Goal: Transaction & Acquisition: Purchase product/service

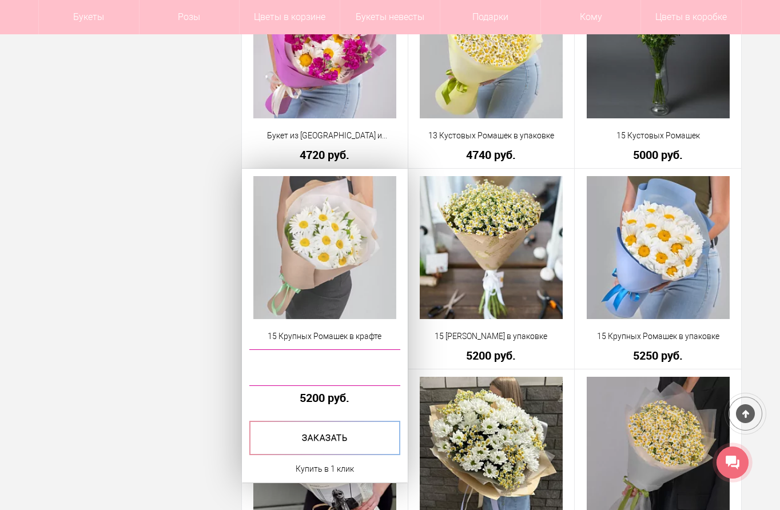
scroll to position [1257, 0]
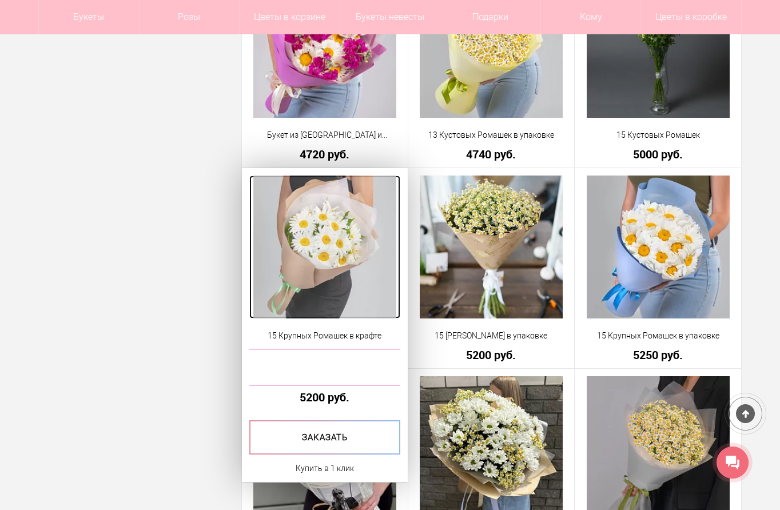
click at [329, 248] on img at bounding box center [324, 246] width 143 height 143
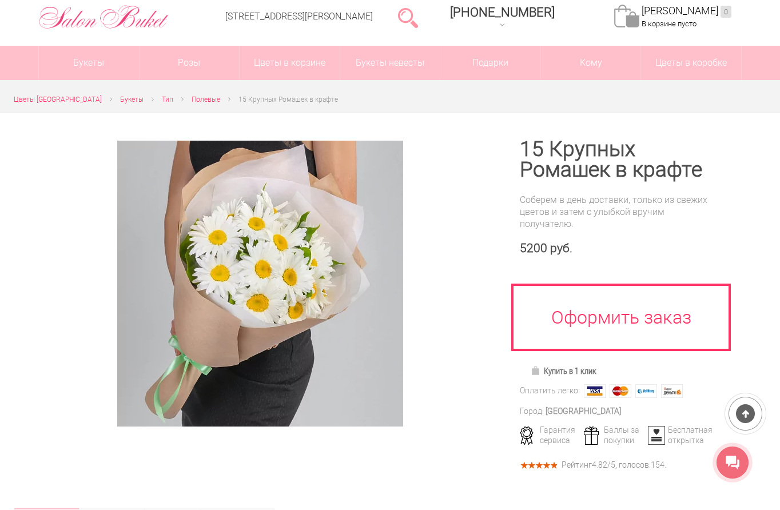
scroll to position [57, 0]
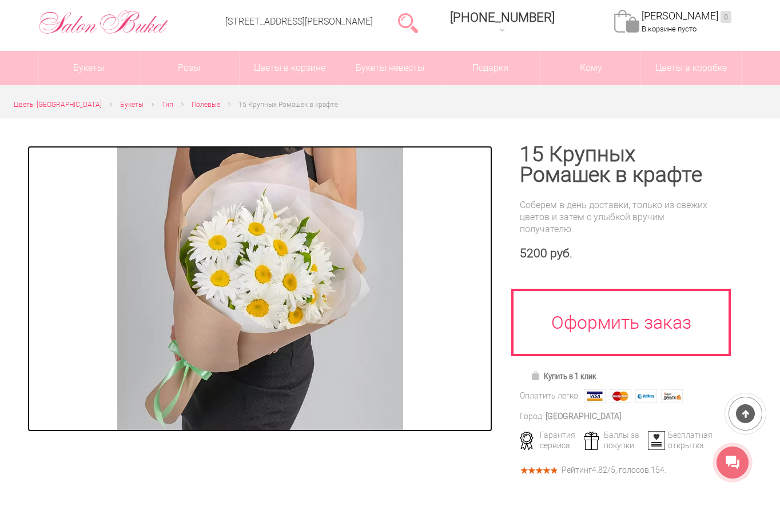
click at [251, 261] on img at bounding box center [260, 289] width 286 height 286
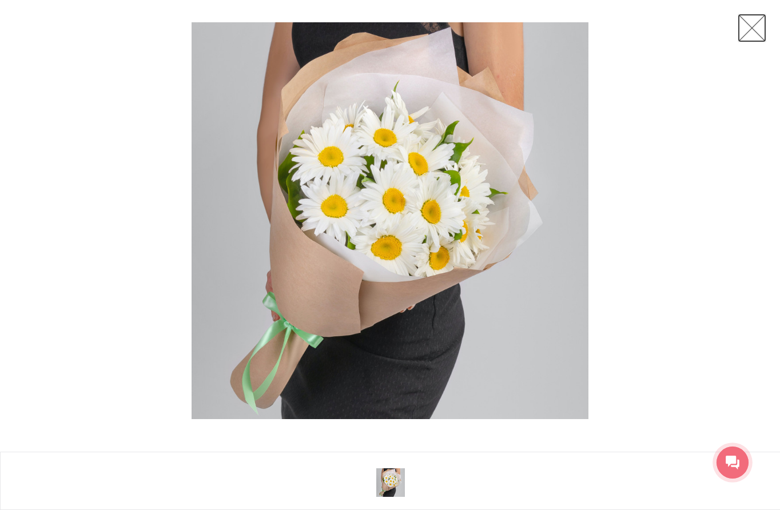
click at [757, 28] on link at bounding box center [751, 28] width 29 height 29
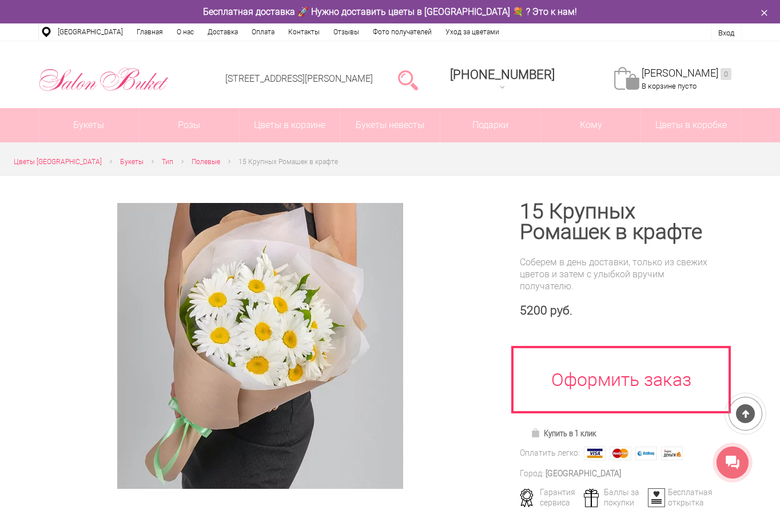
scroll to position [229, 0]
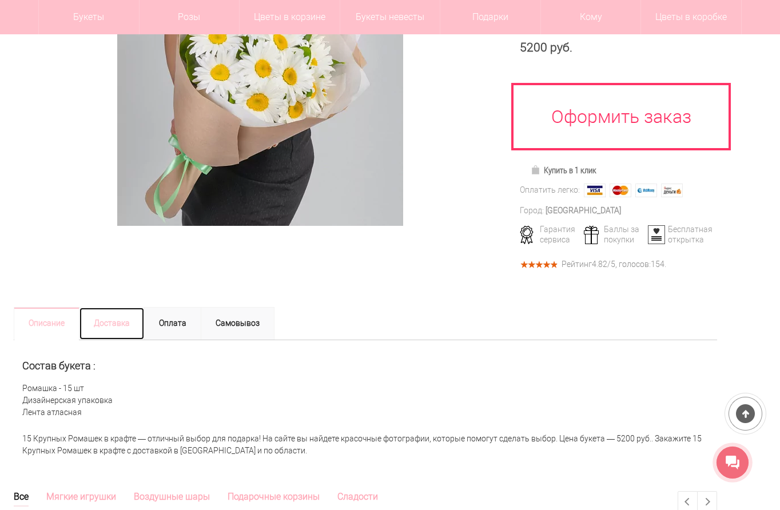
click at [113, 318] on link "Доставка" at bounding box center [112, 323] width 66 height 33
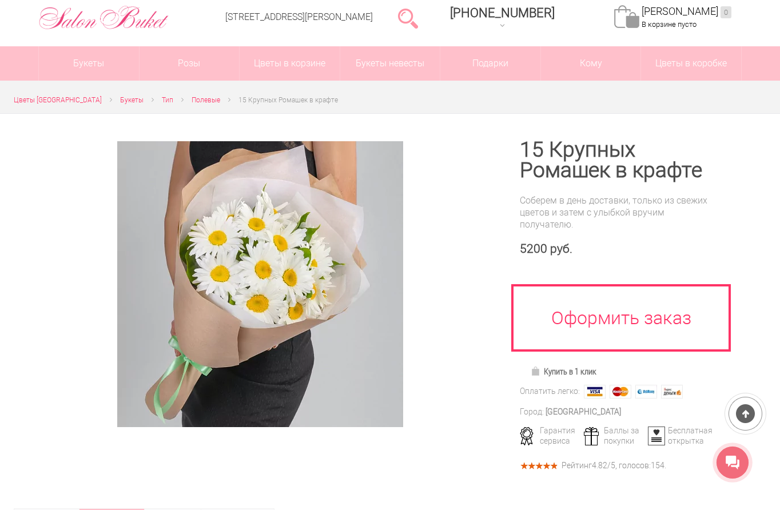
scroll to position [0, 0]
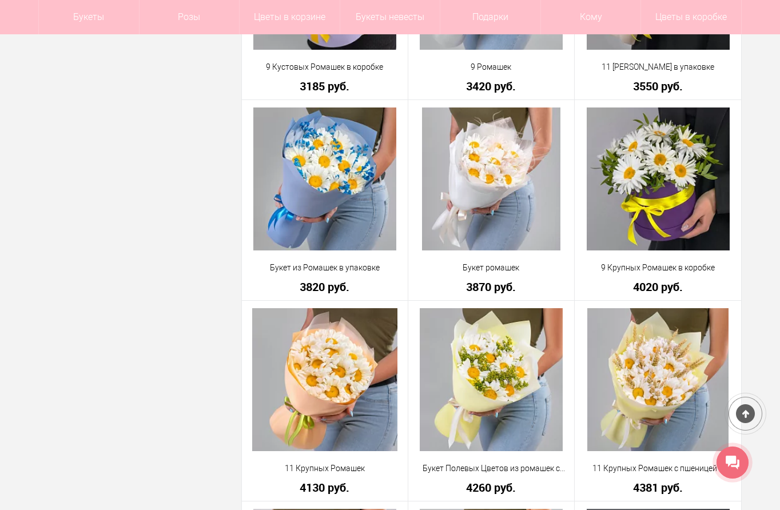
scroll to position [838, 0]
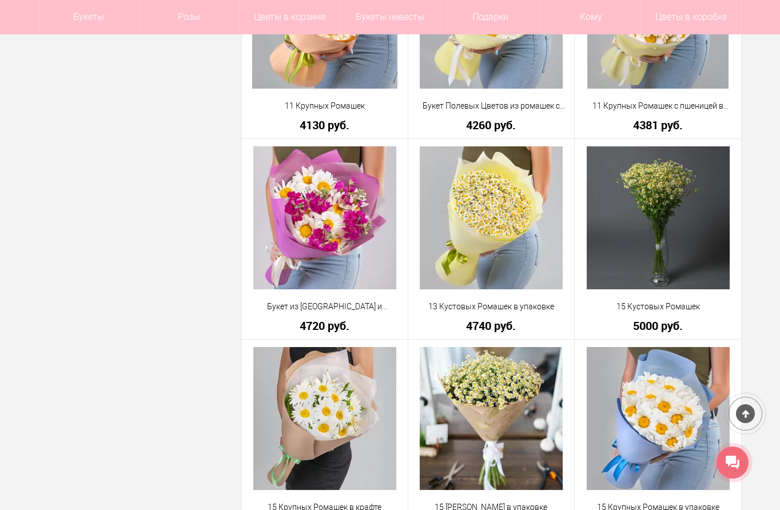
scroll to position [857, 0]
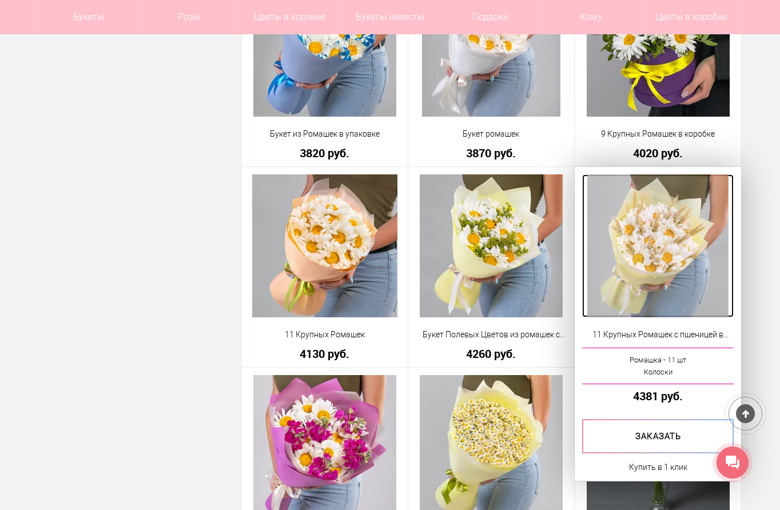
click at [653, 273] on img at bounding box center [657, 245] width 141 height 143
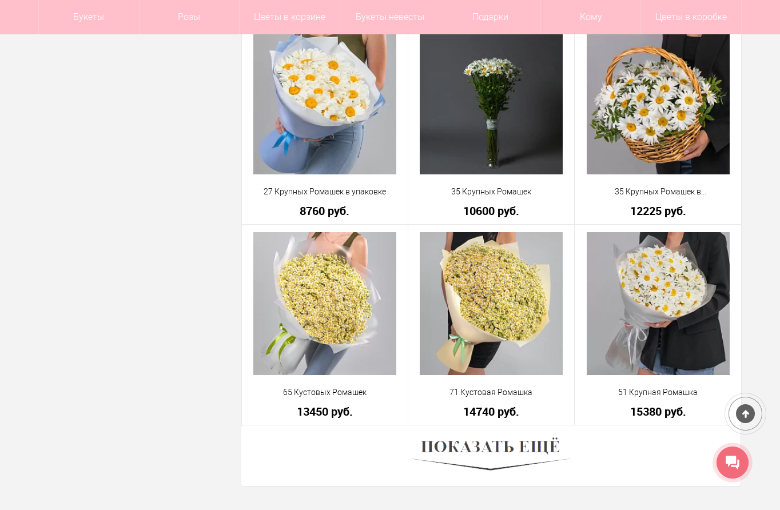
scroll to position [3063, 0]
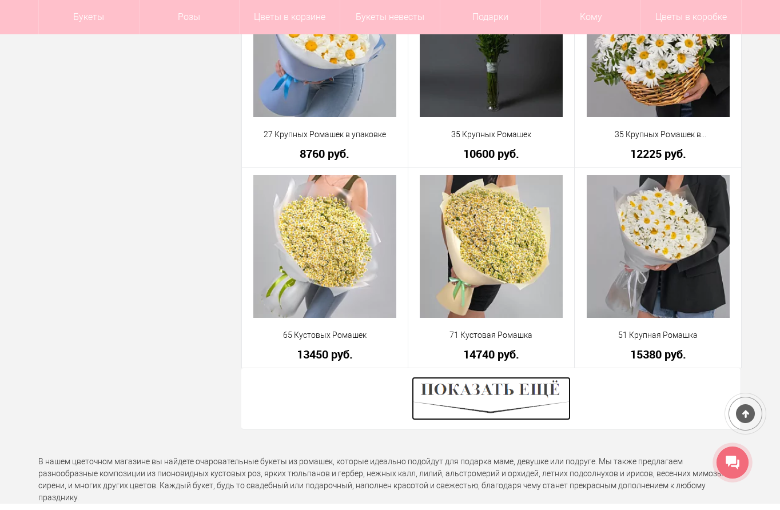
click at [486, 397] on img at bounding box center [490, 398] width 159 height 43
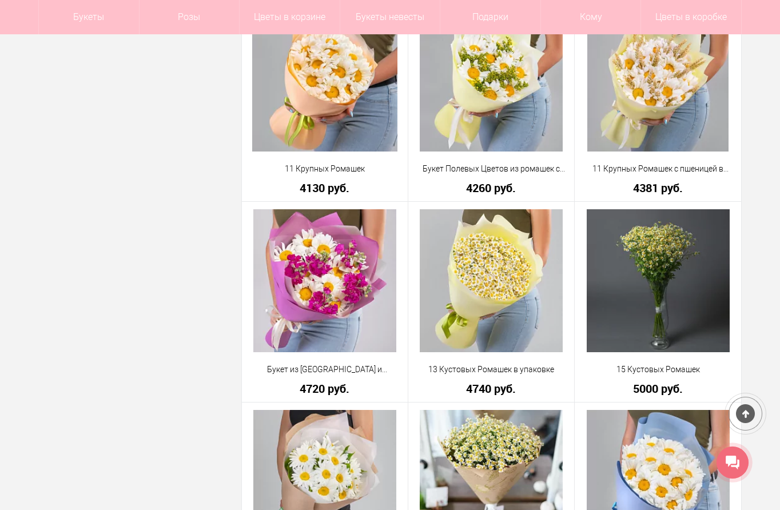
scroll to position [1029, 0]
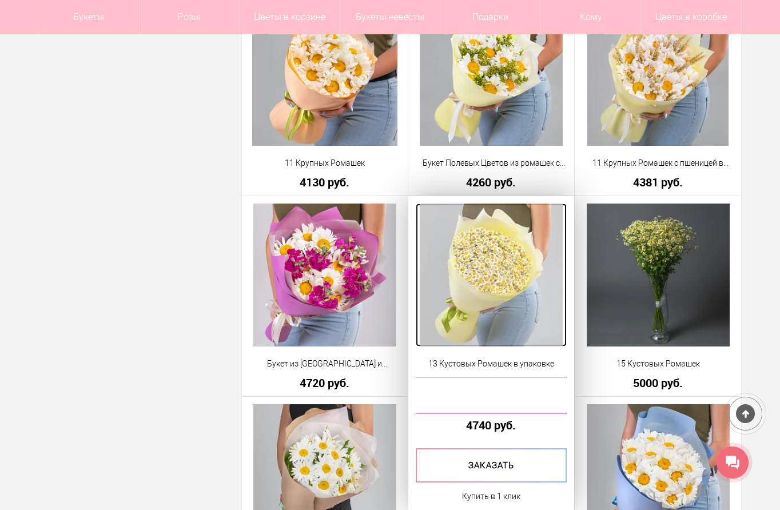
click at [496, 283] on img at bounding box center [490, 274] width 143 height 143
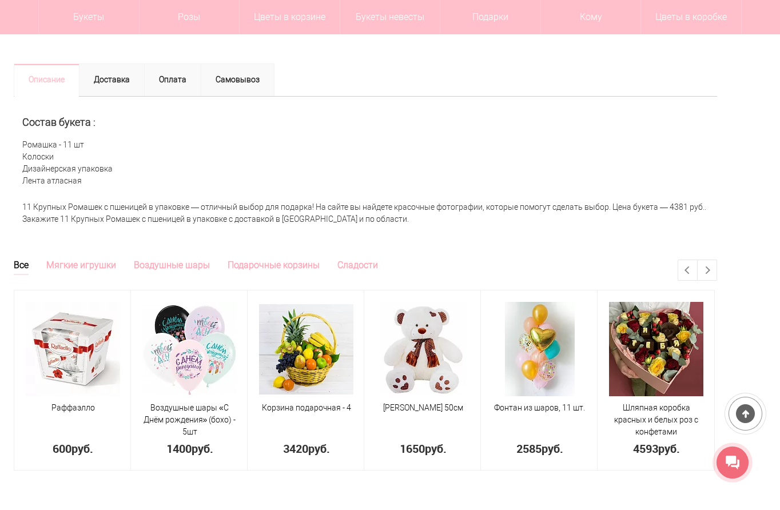
scroll to position [343, 0]
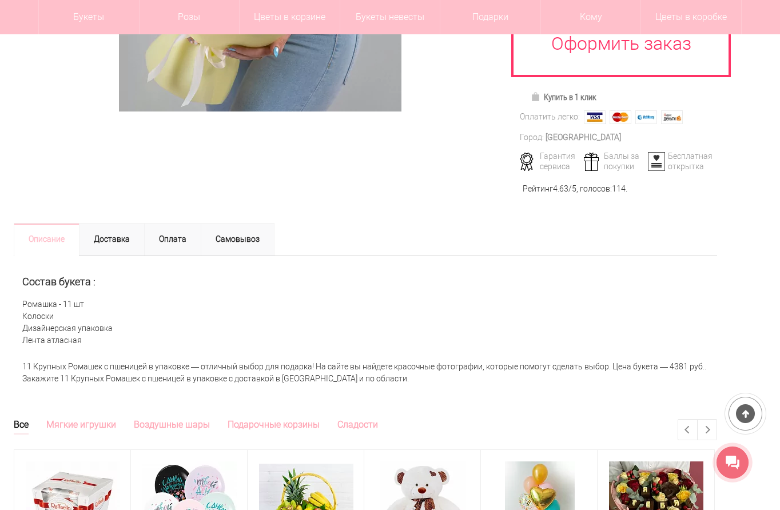
drag, startPoint x: 23, startPoint y: 362, endPoint x: 423, endPoint y: 372, distance: 400.2
click at [411, 375] on div "11 Крупных Ромашек с пшеницей в упаковке — отличный выбор для подарка! На сайте…" at bounding box center [365, 372] width 703 height 35
click at [287, 352] on div "Состав букета : Ромашка - 11 шт Колоски Дизайнерская упаковка Лента атласная" at bounding box center [365, 305] width 703 height 99
drag, startPoint x: 22, startPoint y: 284, endPoint x: 418, endPoint y: 381, distance: 407.1
click at [417, 382] on div "Описание Состав букета : Ромашка - 11 шт Колоски Дизайнерская упаковка Лента ат…" at bounding box center [365, 337] width 703 height 164
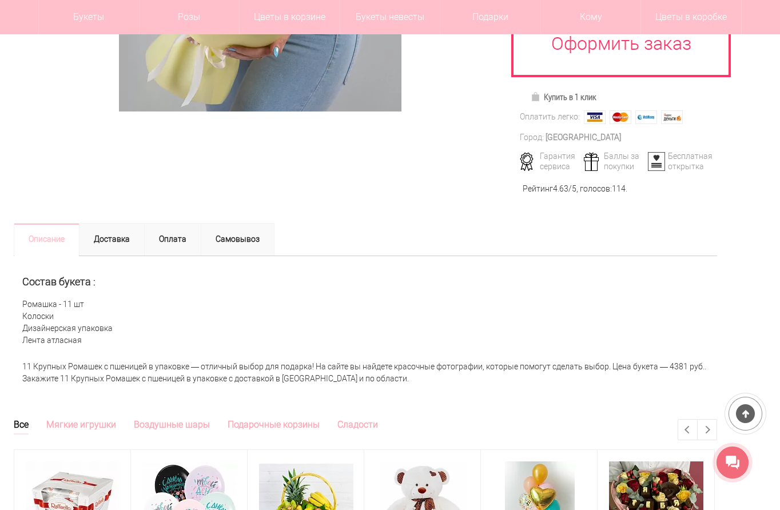
click at [446, 315] on div "Состав букета : Ромашка - 11 шт Колоски Дизайнерская упаковка Лента атласная" at bounding box center [365, 305] width 703 height 99
drag, startPoint x: 22, startPoint y: 280, endPoint x: 407, endPoint y: 382, distance: 397.8
click at [407, 382] on div "Описание Состав букета : Ромашка - 11 шт Колоски Дизайнерская упаковка Лента ат…" at bounding box center [365, 337] width 703 height 164
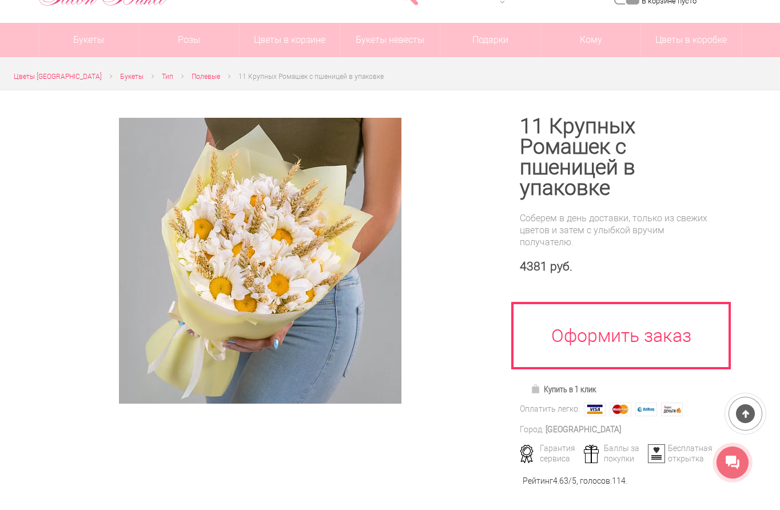
scroll to position [229, 0]
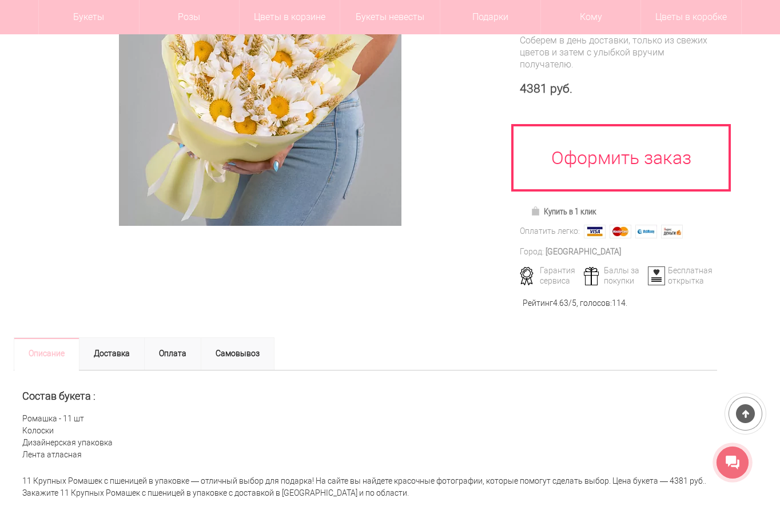
click at [390, 430] on div "Состав букета : Ромашка - 11 шт Колоски Дизайнерская упаковка Лента атласная" at bounding box center [365, 419] width 703 height 99
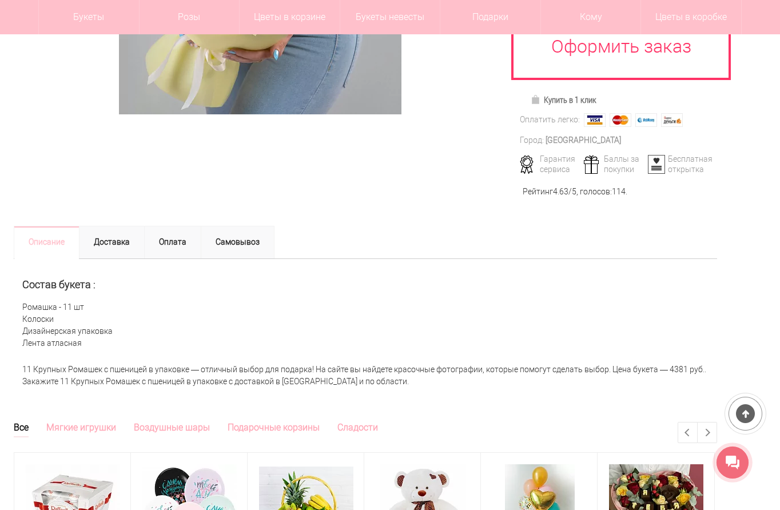
scroll to position [286, 0]
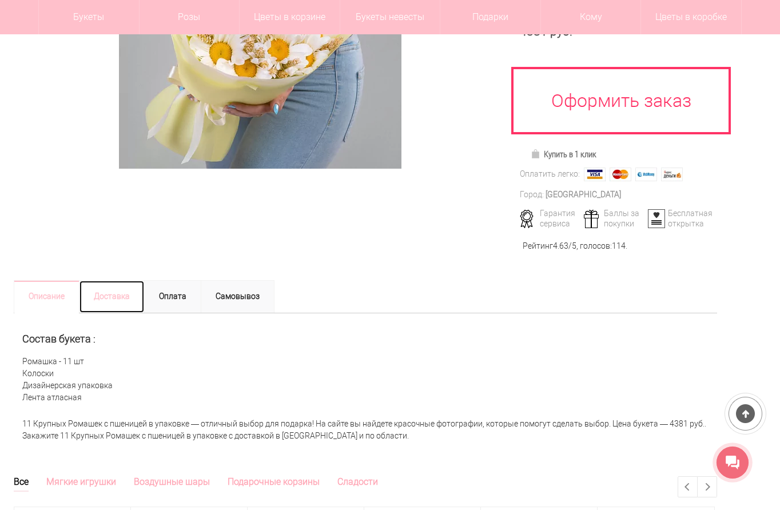
click at [99, 297] on link "Доставка" at bounding box center [112, 296] width 66 height 33
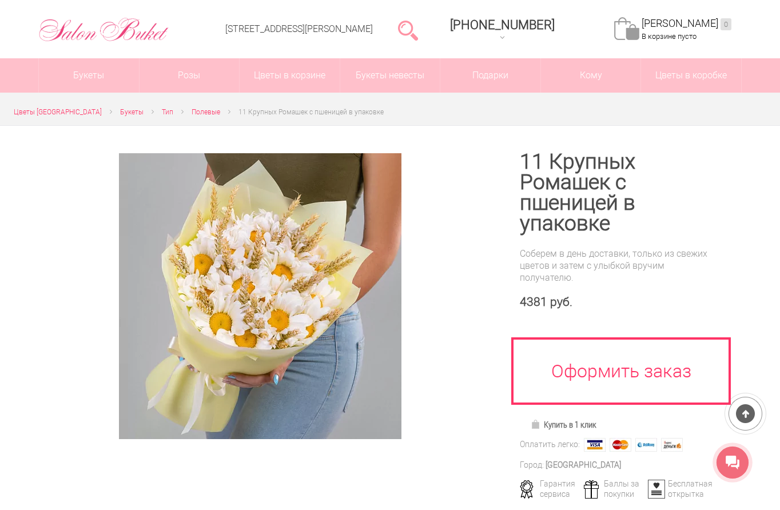
scroll to position [0, 0]
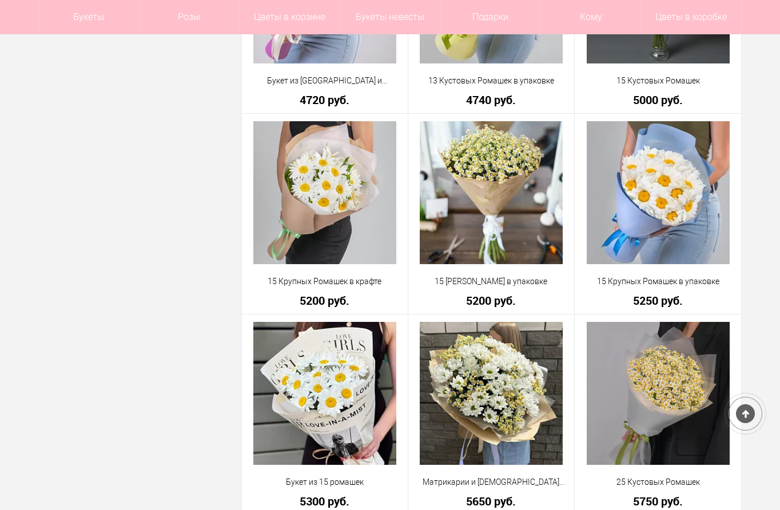
scroll to position [1292, 0]
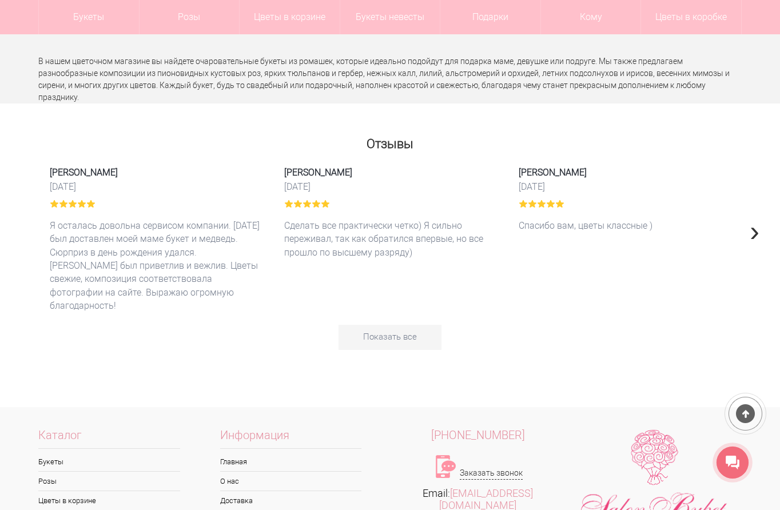
scroll to position [3120, 0]
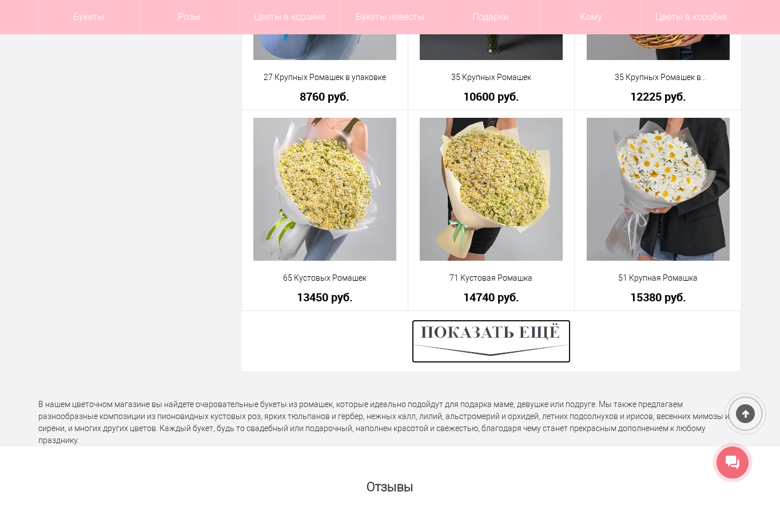
click at [483, 341] on img at bounding box center [490, 340] width 159 height 43
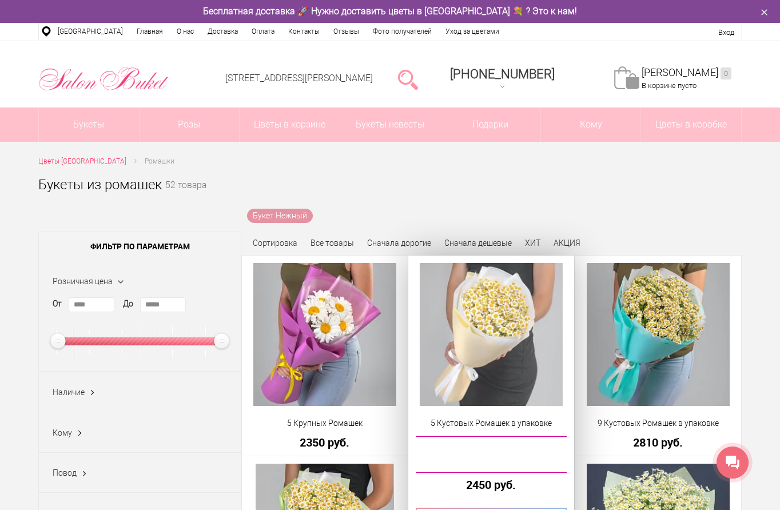
scroll to position [0, 0]
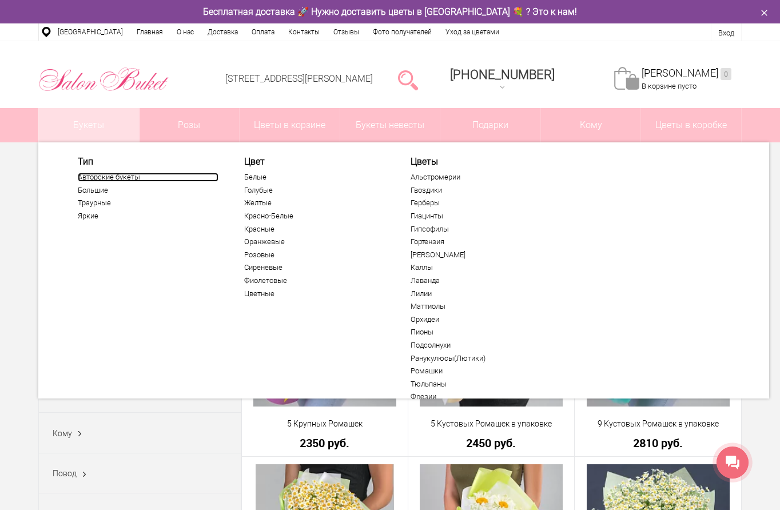
click at [101, 175] on link "Авторские букеты" at bounding box center [148, 177] width 141 height 9
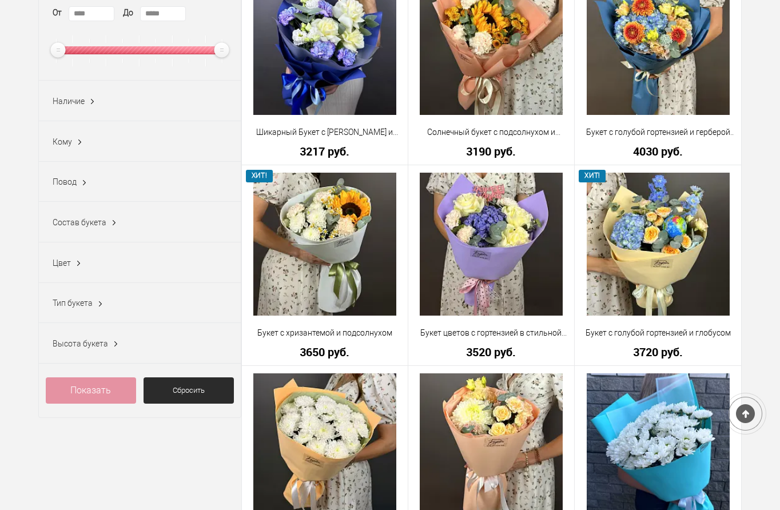
scroll to position [286, 0]
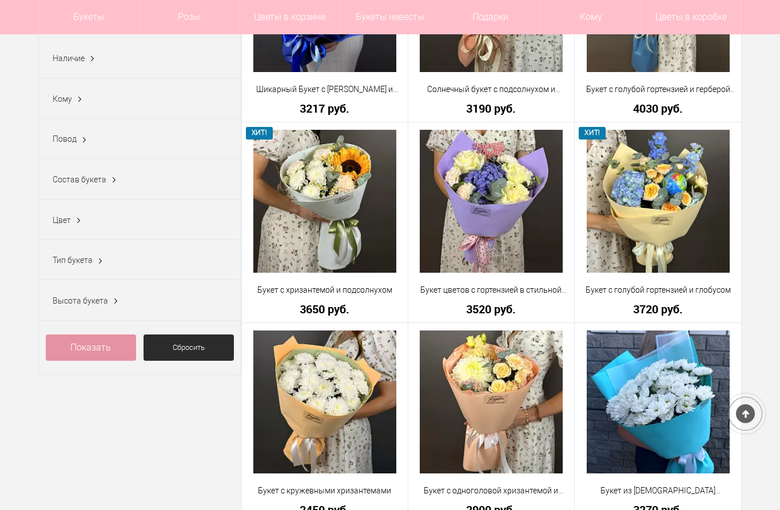
click at [87, 181] on span "Состав букета" at bounding box center [80, 179] width 54 height 9
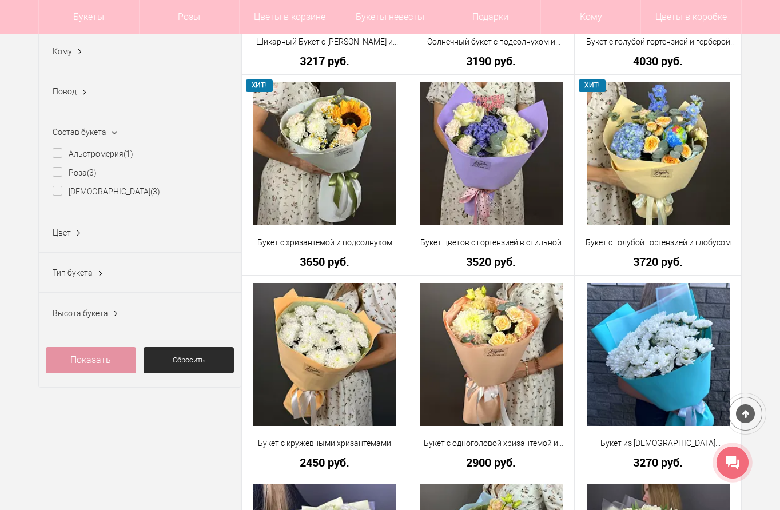
scroll to position [343, 0]
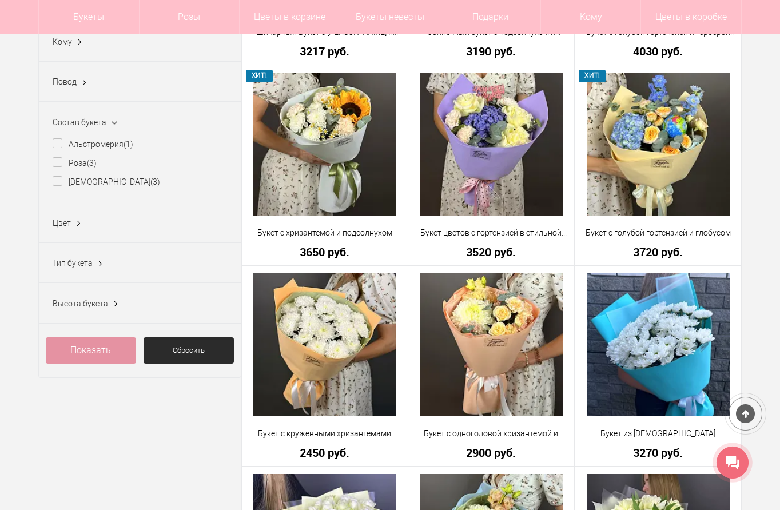
click at [64, 227] on span "Цвет" at bounding box center [62, 222] width 18 height 9
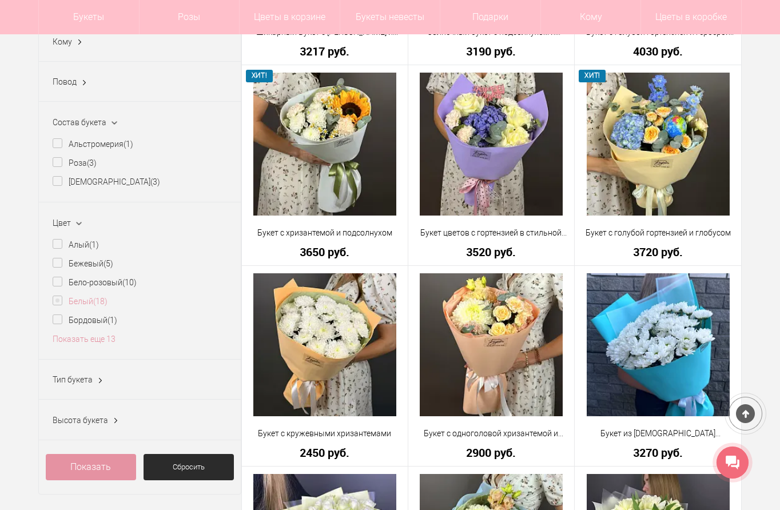
click at [61, 303] on label "Белый (18)" at bounding box center [80, 301] width 55 height 12
click at [61, 286] on label "Бело-розовый (10)" at bounding box center [95, 283] width 84 height 12
click at [332, 288] on link "Показать" at bounding box center [325, 291] width 29 height 22
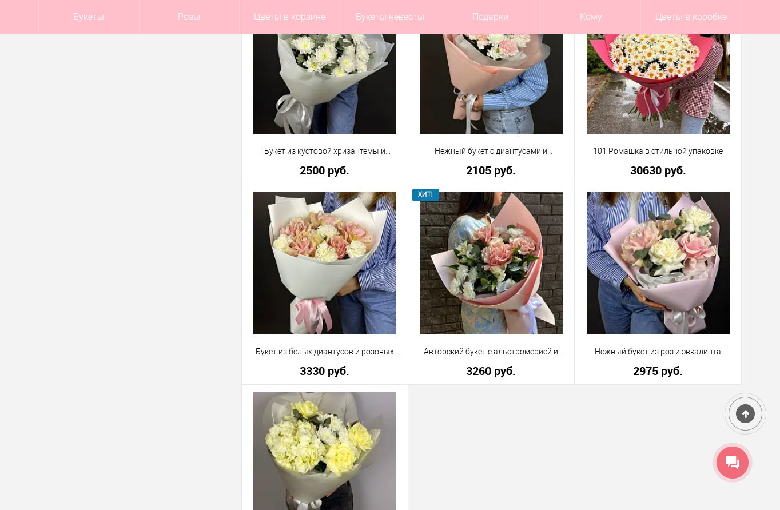
scroll to position [1829, 0]
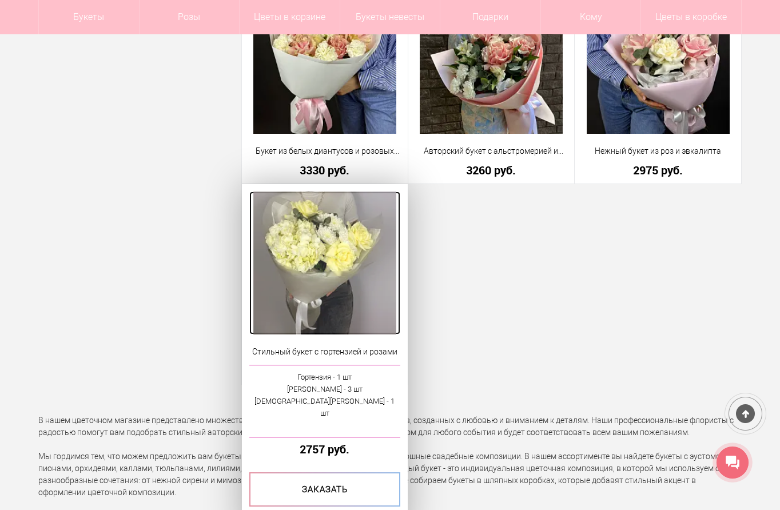
click at [306, 241] on img at bounding box center [324, 262] width 143 height 143
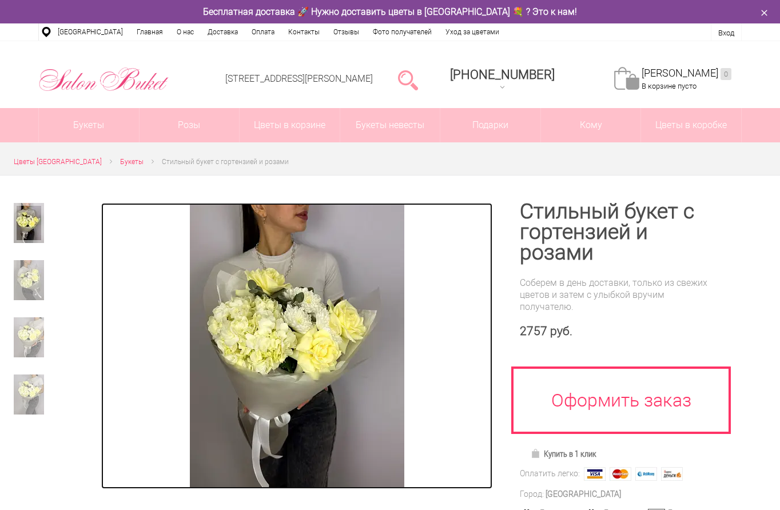
click at [297, 336] on img at bounding box center [297, 346] width 214 height 286
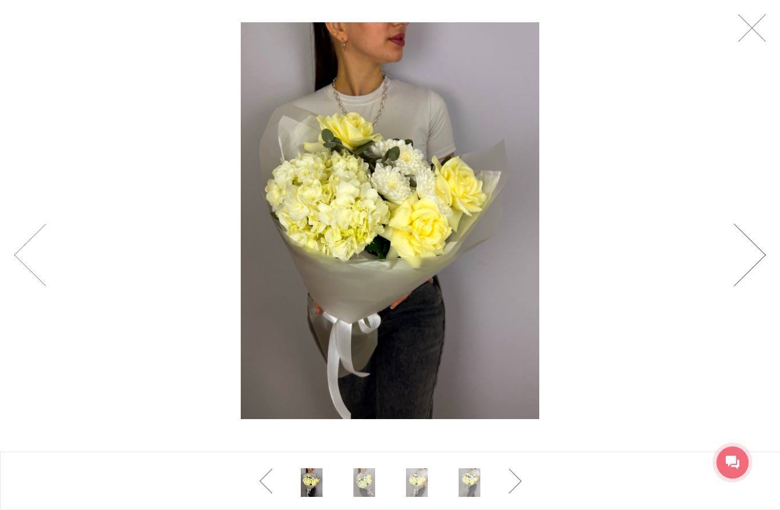
click at [760, 254] on link at bounding box center [749, 254] width 33 height 63
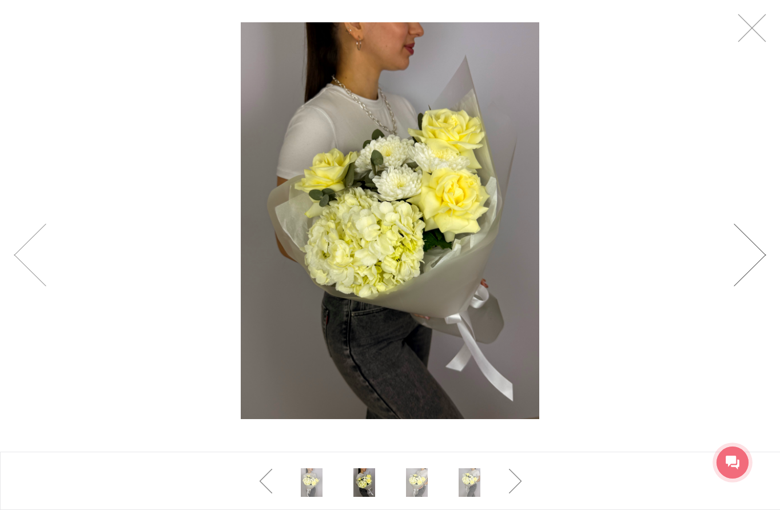
click at [760, 254] on link at bounding box center [749, 254] width 33 height 63
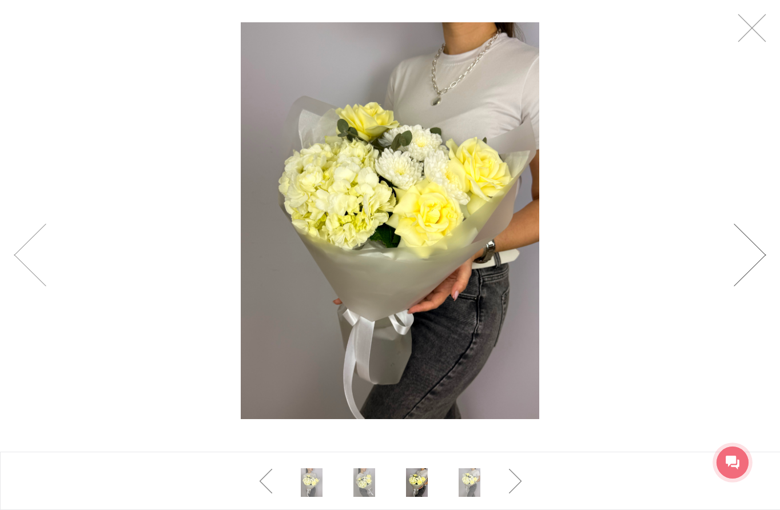
click at [760, 254] on link at bounding box center [749, 254] width 33 height 63
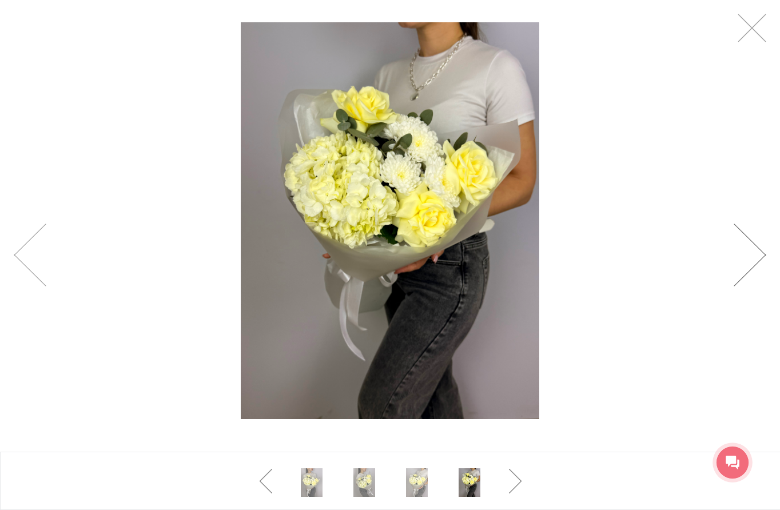
click at [760, 254] on link at bounding box center [749, 254] width 33 height 63
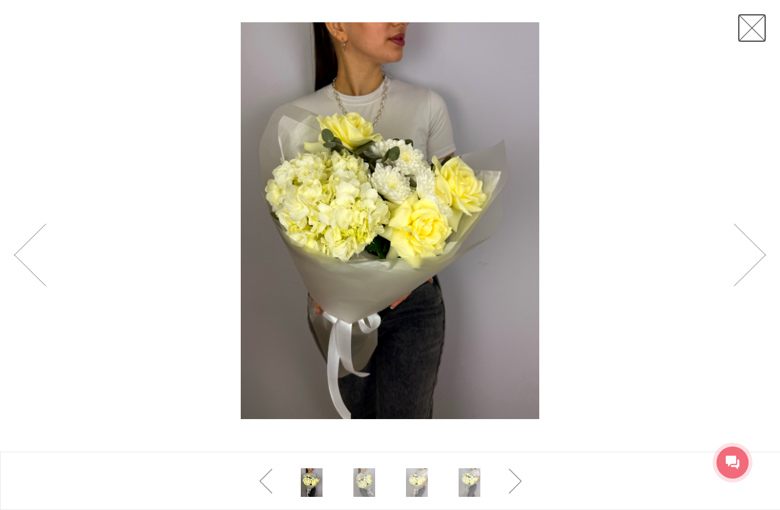
click at [754, 34] on link at bounding box center [751, 28] width 29 height 29
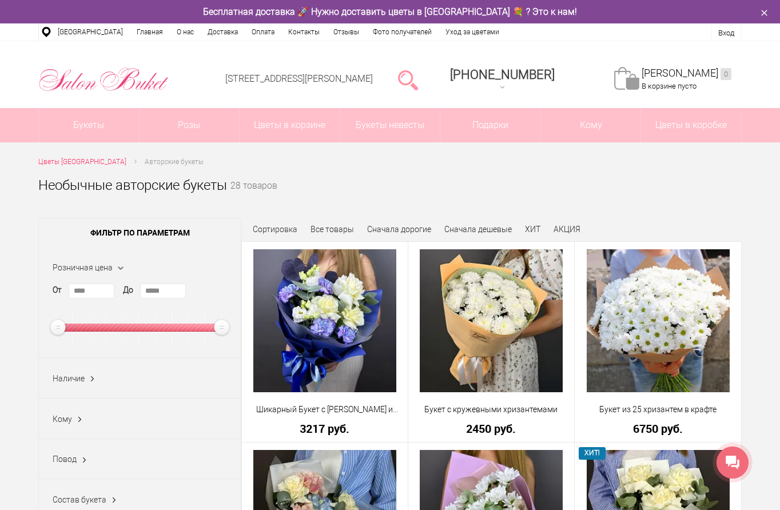
click at [67, 158] on span "Цветы [GEOGRAPHIC_DATA]" at bounding box center [82, 162] width 88 height 8
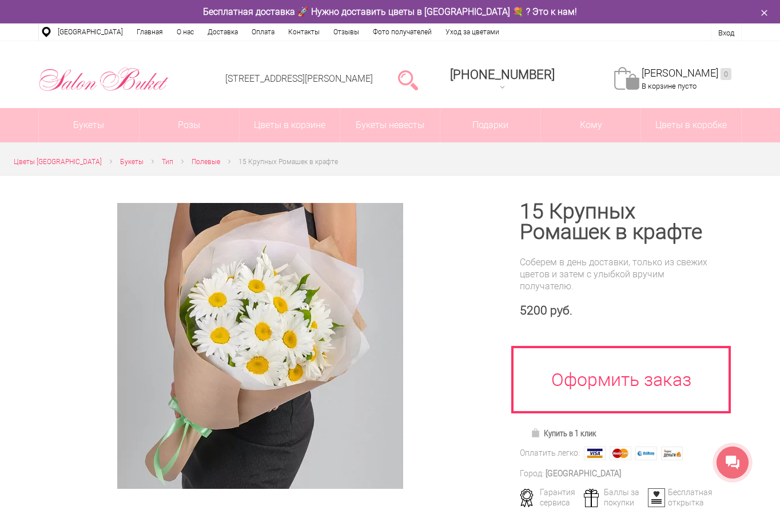
click at [758, 363] on div at bounding box center [390, 498] width 780 height 647
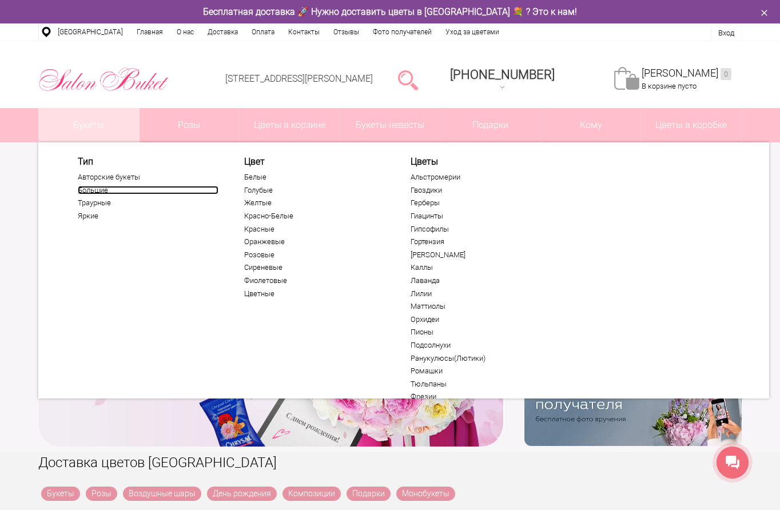
click at [94, 187] on link "Большие" at bounding box center [148, 190] width 141 height 9
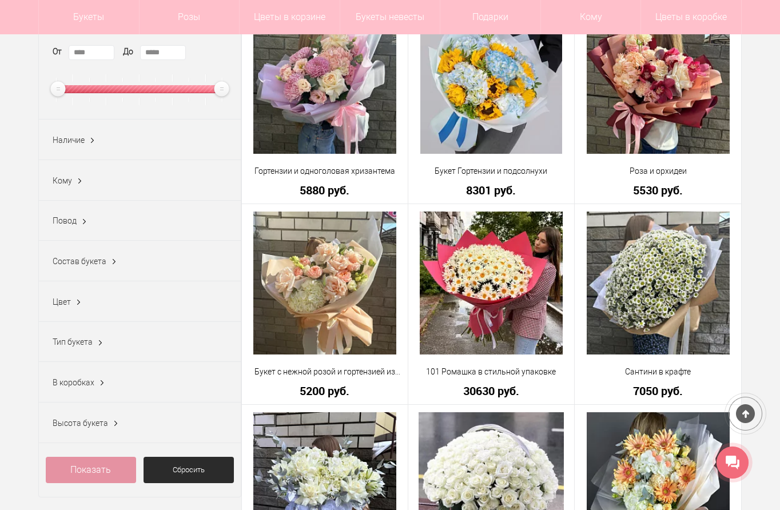
scroll to position [229, 0]
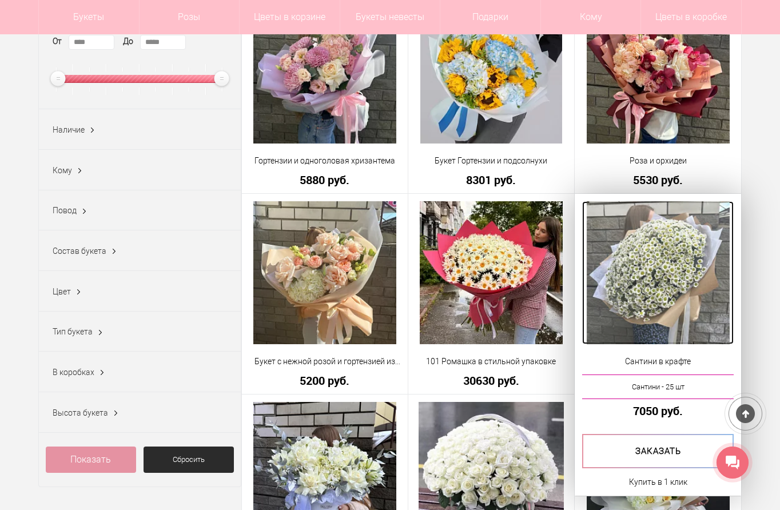
click at [649, 271] on img at bounding box center [657, 272] width 143 height 143
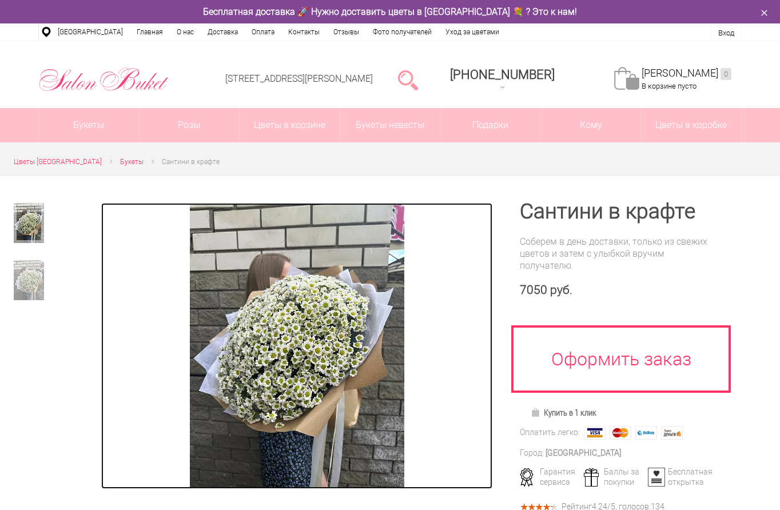
click at [314, 353] on img at bounding box center [297, 346] width 214 height 286
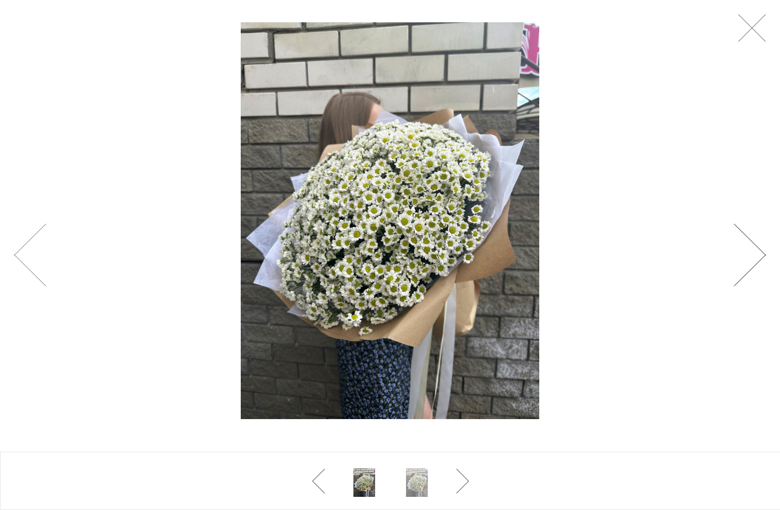
click at [762, 257] on link at bounding box center [749, 254] width 33 height 63
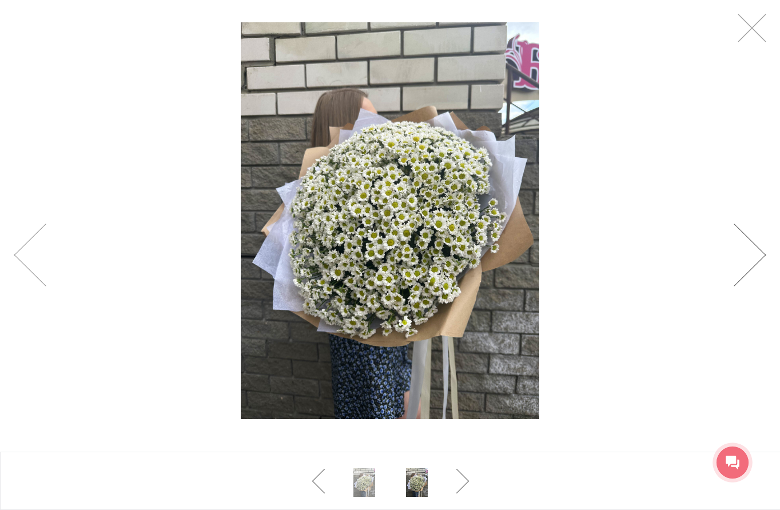
click at [762, 257] on link at bounding box center [749, 254] width 33 height 63
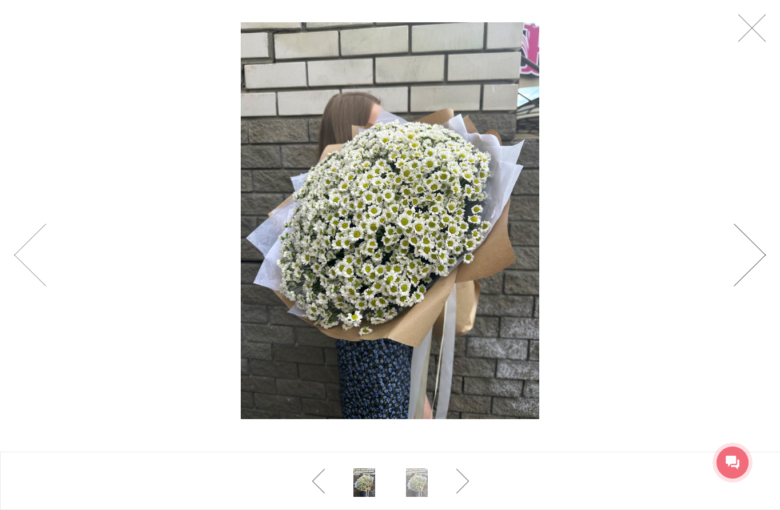
click at [762, 257] on link at bounding box center [749, 254] width 33 height 63
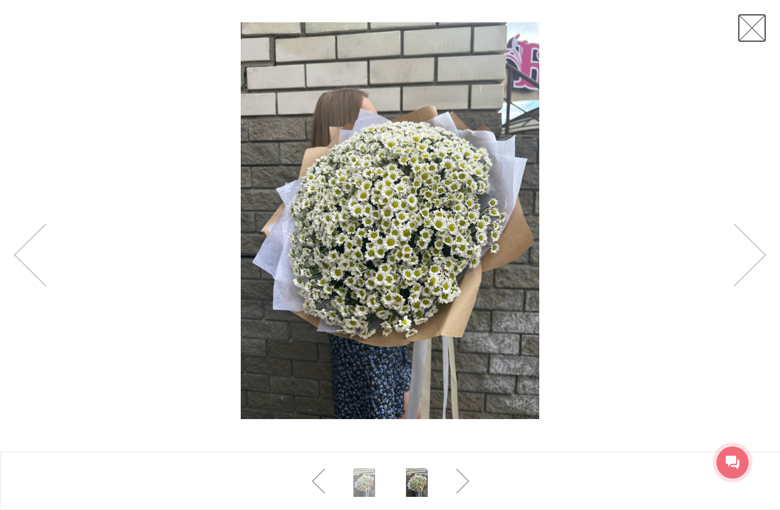
click at [752, 29] on link at bounding box center [751, 28] width 29 height 29
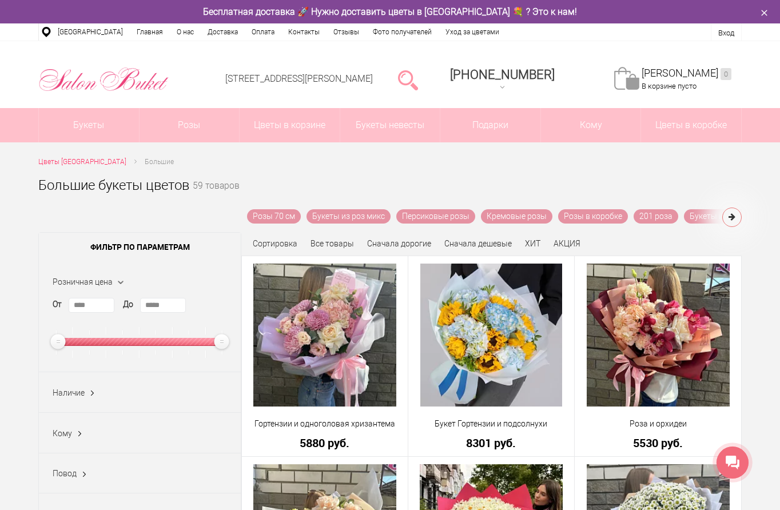
click at [733, 215] on icon at bounding box center [731, 217] width 7 height 8
click at [254, 219] on icon at bounding box center [253, 217] width 7 height 8
click at [480, 243] on link "Сначала дешевые" at bounding box center [477, 243] width 67 height 9
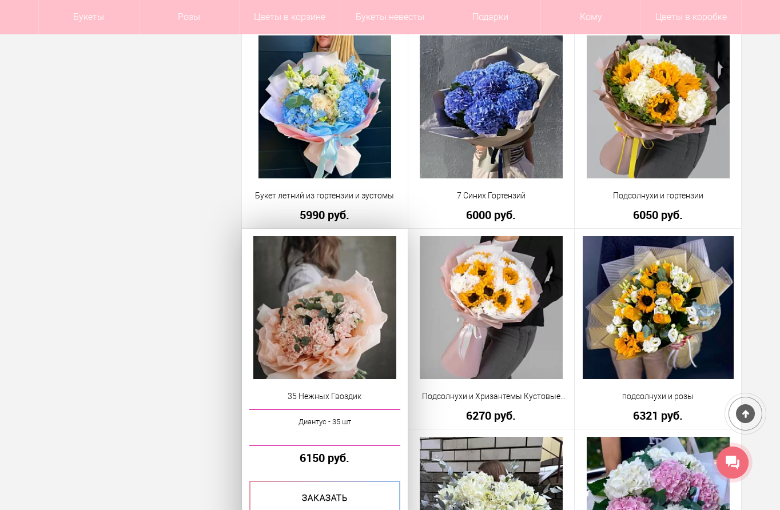
scroll to position [1029, 0]
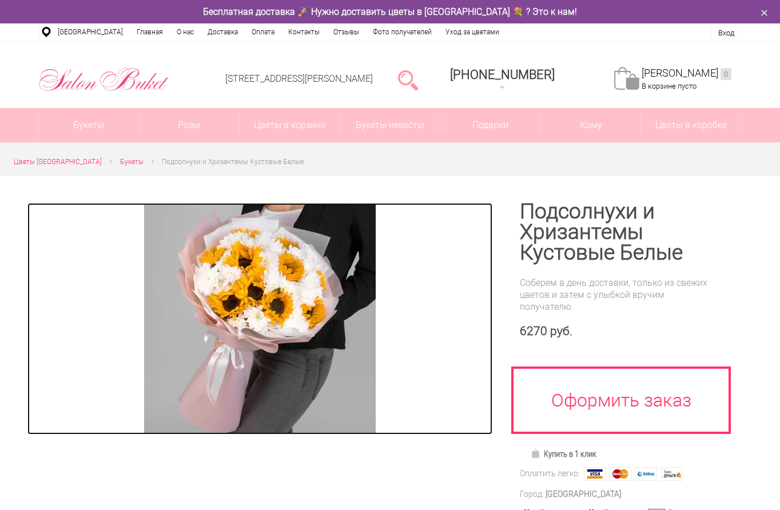
click at [270, 292] on img at bounding box center [259, 318] width 231 height 231
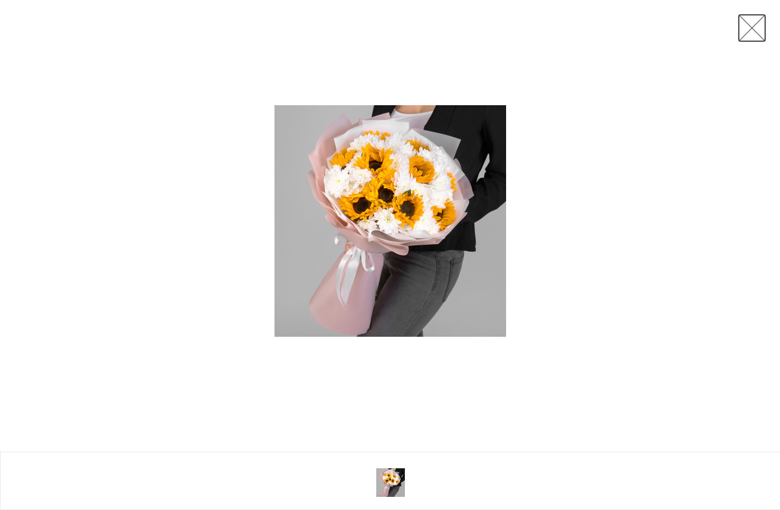
click at [758, 26] on link at bounding box center [751, 28] width 29 height 29
